Goal: Transaction & Acquisition: Book appointment/travel/reservation

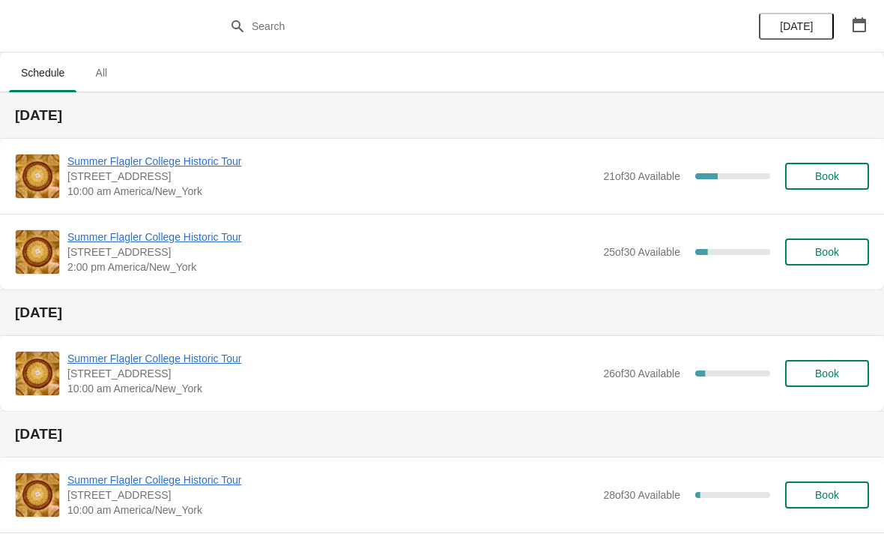
click at [222, 179] on span "[STREET_ADDRESS]" at bounding box center [331, 176] width 528 height 15
click at [204, 167] on span "Summer Flagler College Historic Tour" at bounding box center [331, 161] width 528 height 15
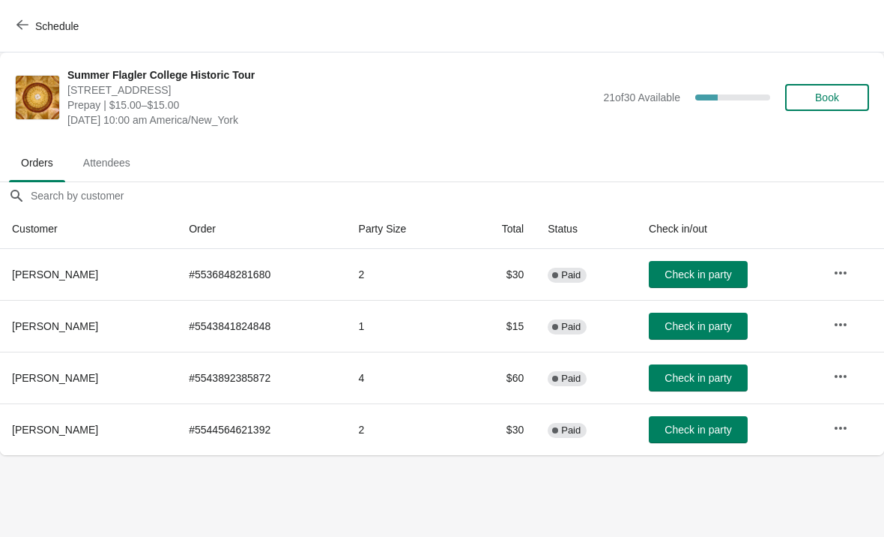
click at [22, 27] on icon "button" at bounding box center [22, 25] width 12 height 12
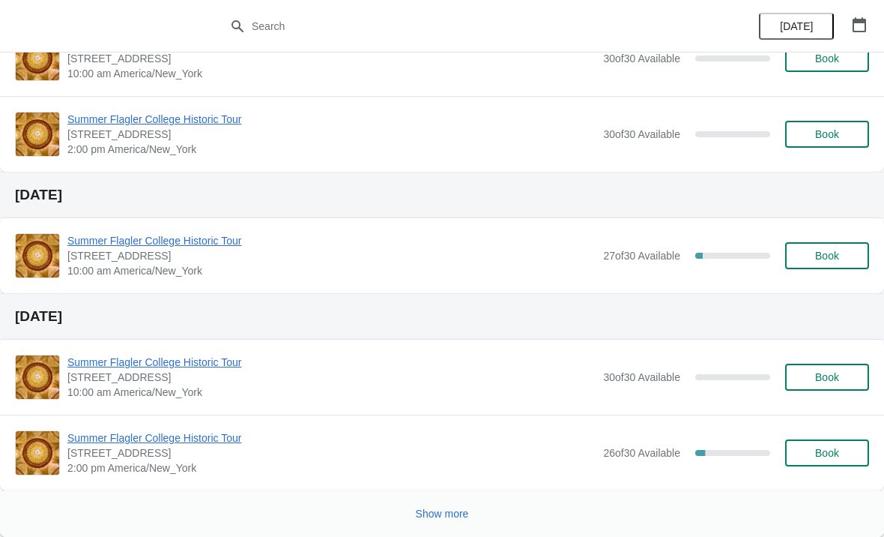
scroll to position [952, 0]
click at [438, 520] on button "Show more" at bounding box center [442, 513] width 65 height 27
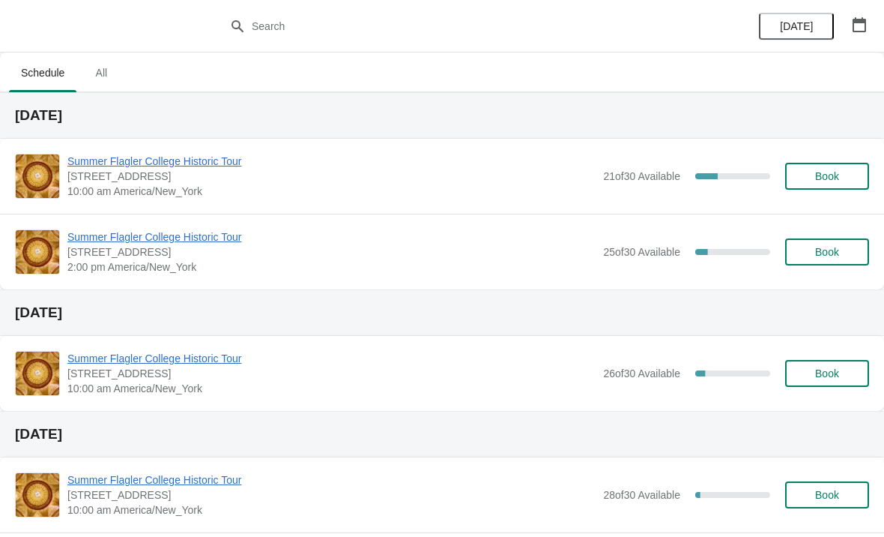
scroll to position [0, 0]
click at [211, 165] on span "Summer Flagler College Historic Tour" at bounding box center [331, 161] width 528 height 15
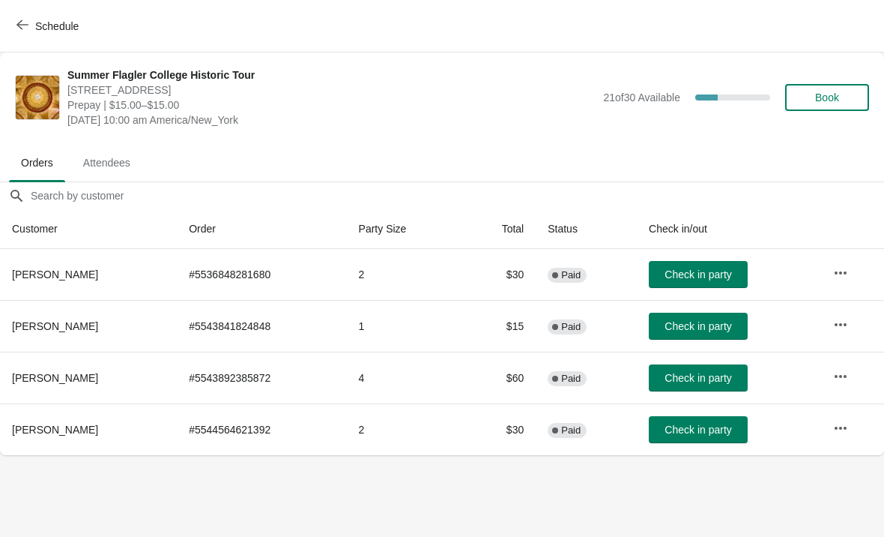
click at [717, 377] on span "Check in party" at bounding box center [698, 378] width 67 height 12
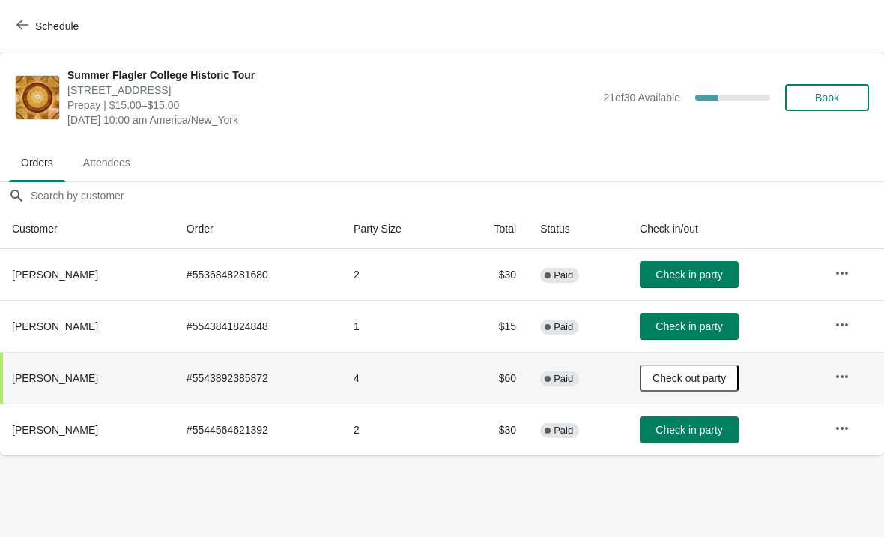
click at [723, 272] on span "Check in party" at bounding box center [689, 274] width 67 height 12
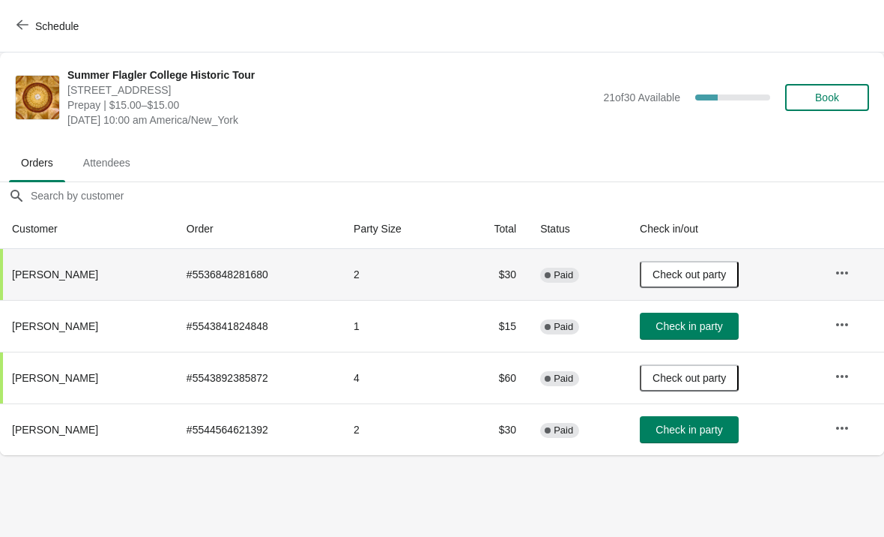
click at [690, 331] on span "Check in party" at bounding box center [689, 326] width 67 height 12
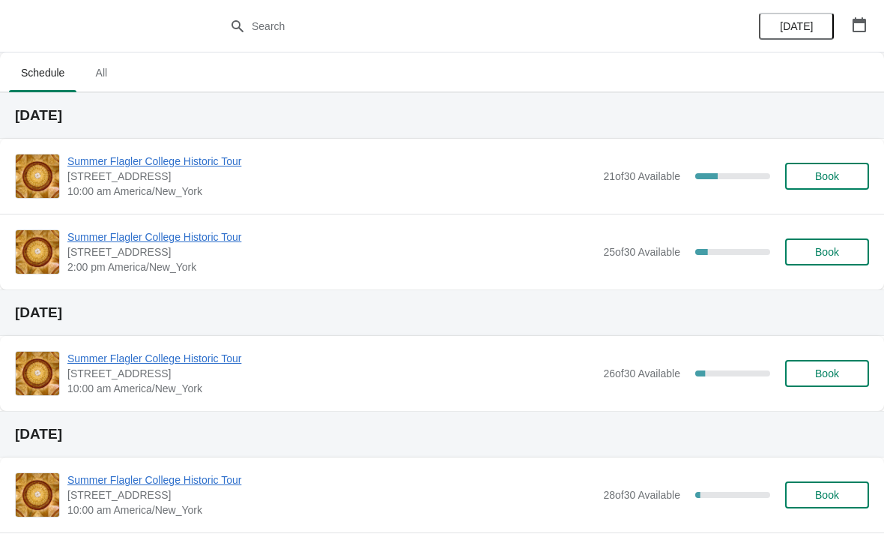
click at [825, 180] on span "Book" at bounding box center [828, 176] width 24 height 12
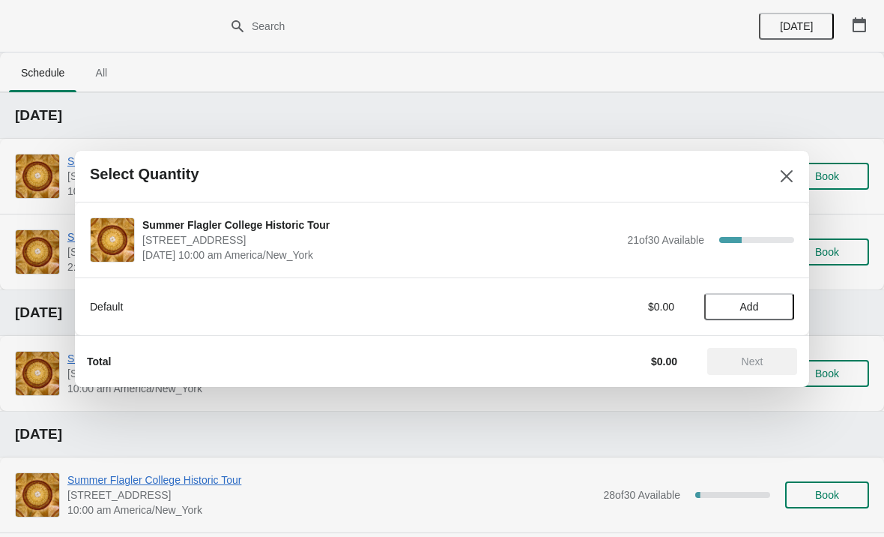
click at [759, 310] on span "Add" at bounding box center [750, 307] width 19 height 12
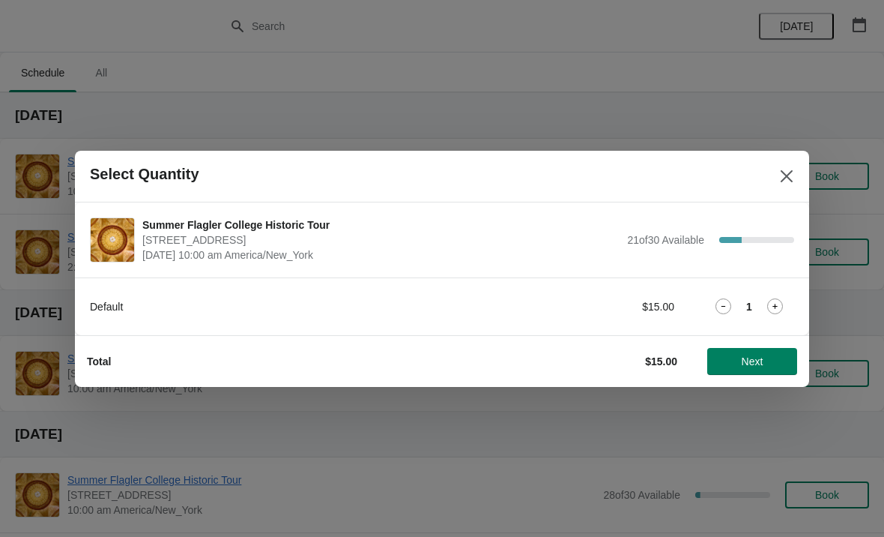
click at [745, 360] on span "Next" at bounding box center [753, 361] width 22 height 12
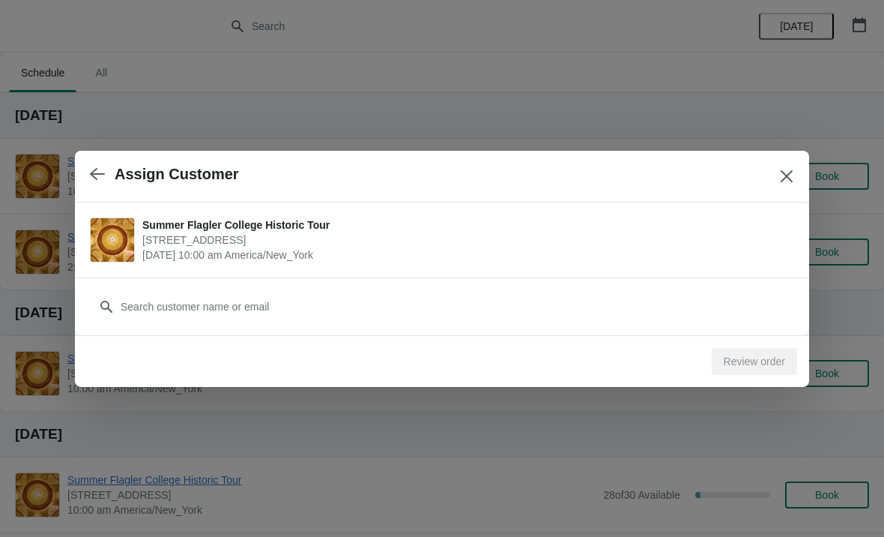
click at [760, 370] on div "Review order" at bounding box center [754, 361] width 85 height 27
click at [768, 179] on div "Assign Customer" at bounding box center [442, 177] width 735 height 52
click at [786, 175] on icon "Close" at bounding box center [787, 175] width 12 height 12
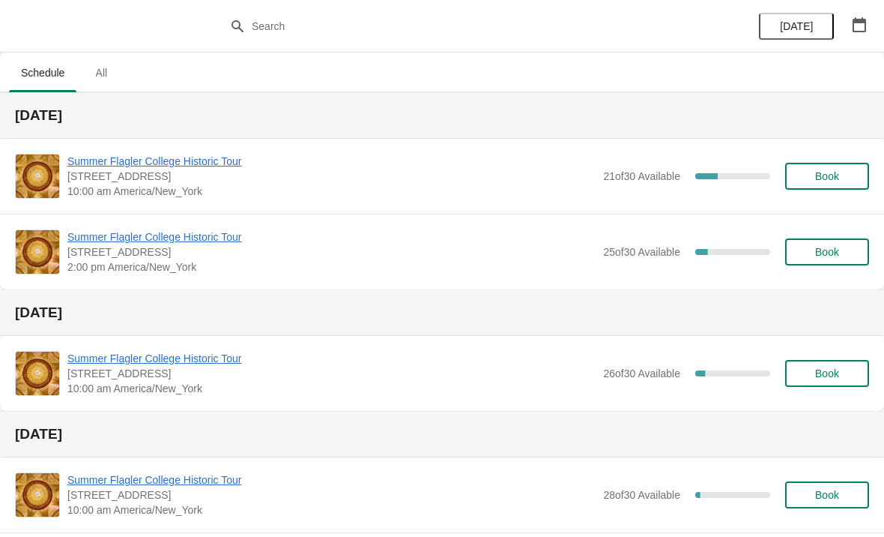
click at [827, 174] on span "Book" at bounding box center [828, 176] width 24 height 12
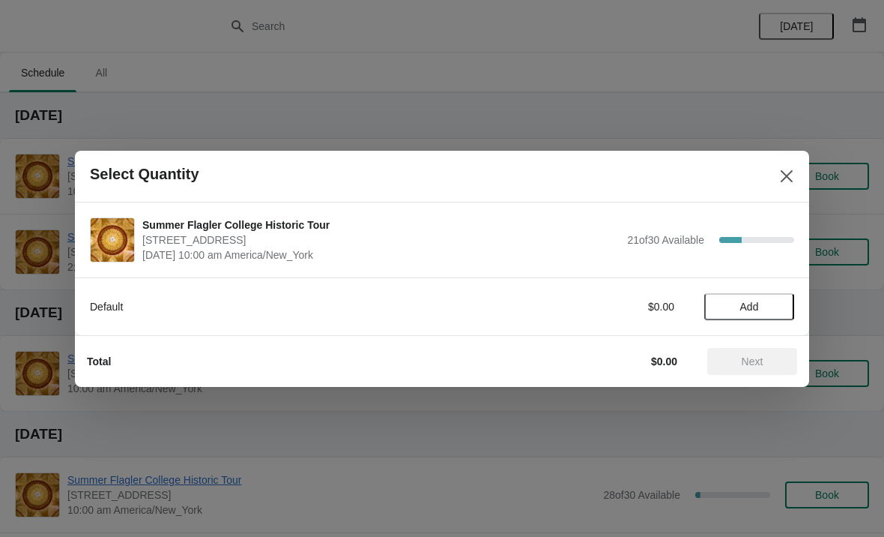
click at [754, 309] on span "Add" at bounding box center [750, 307] width 19 height 12
click at [753, 360] on span "Next" at bounding box center [753, 361] width 22 height 12
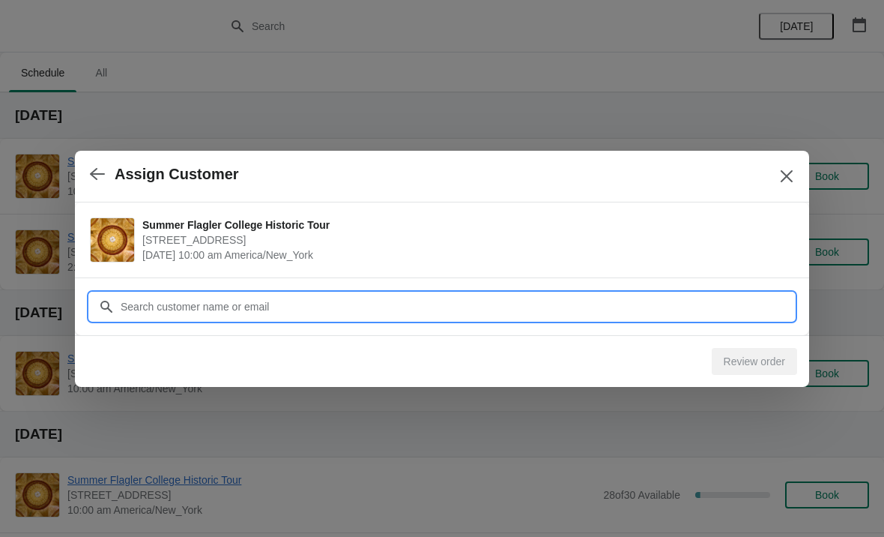
click at [635, 313] on input "Customer" at bounding box center [457, 306] width 675 height 27
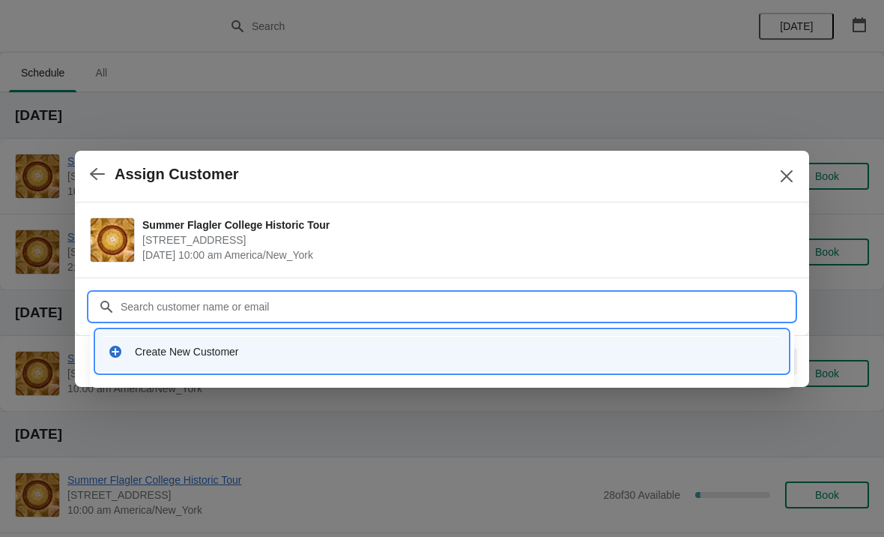
click at [232, 354] on div "Create New Customer" at bounding box center [456, 351] width 642 height 15
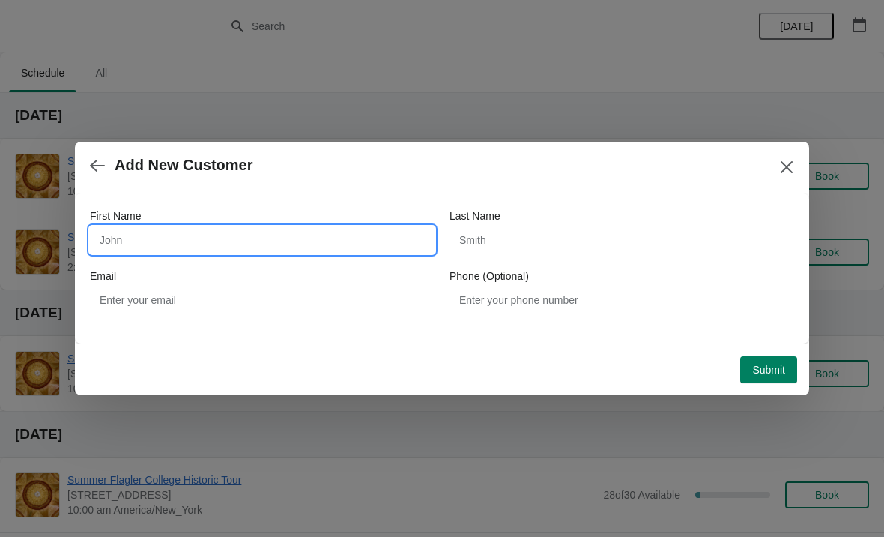
click at [310, 242] on input "First Name" at bounding box center [262, 239] width 345 height 27
type input "Erin"
click at [772, 372] on span "Submit" at bounding box center [769, 370] width 33 height 12
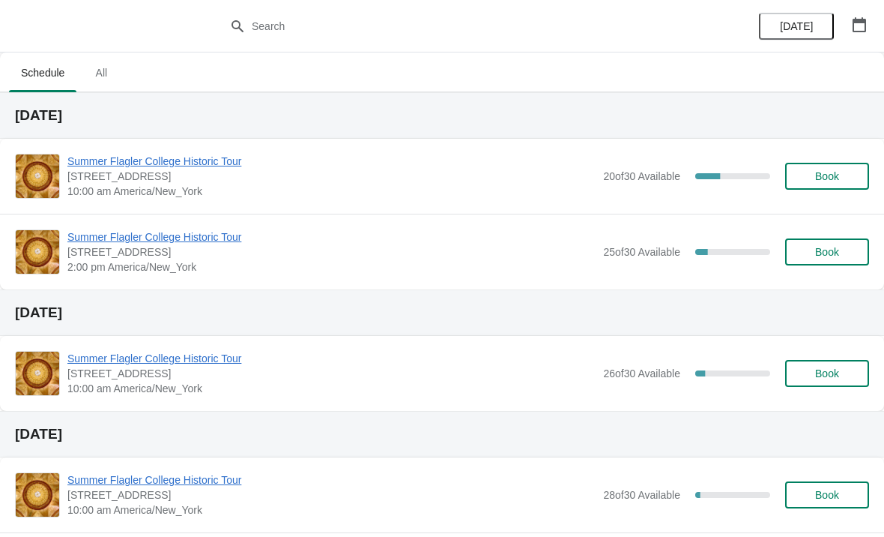
click at [429, 166] on span "Summer Flagler College Historic Tour" at bounding box center [331, 161] width 528 height 15
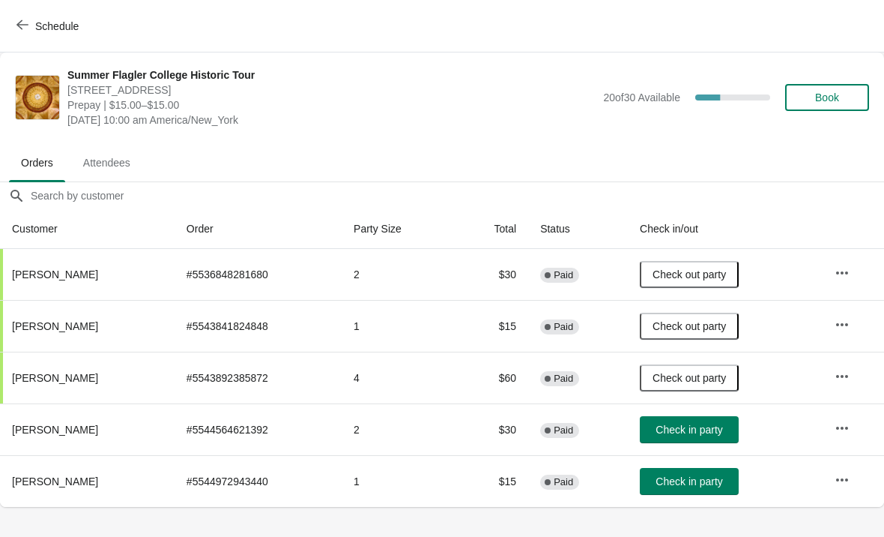
click at [711, 428] on span "Check in party" at bounding box center [689, 430] width 67 height 12
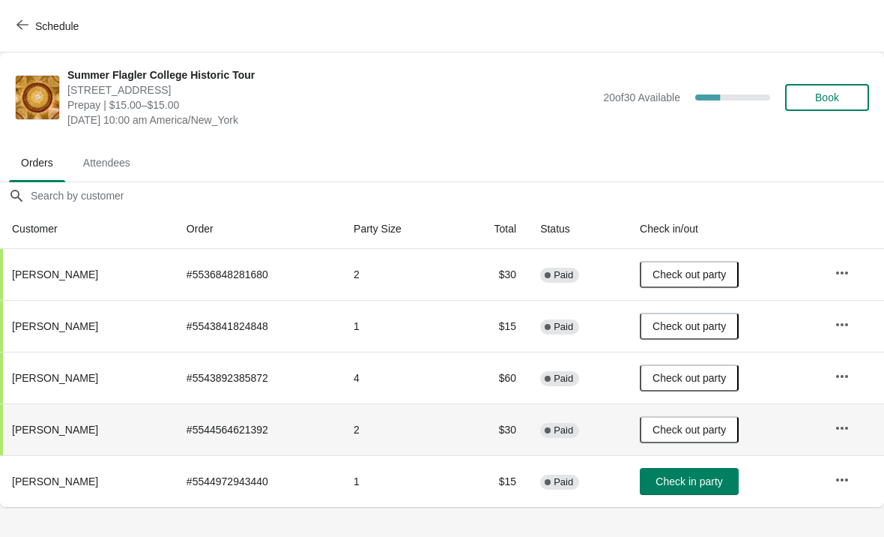
click at [696, 475] on span "Check in party" at bounding box center [689, 481] width 67 height 12
